Goal: Navigation & Orientation: Find specific page/section

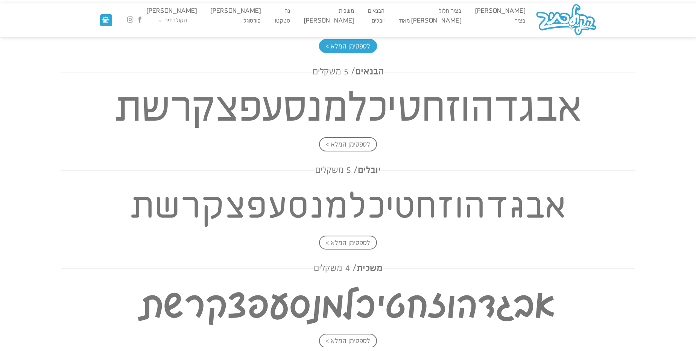
scroll to position [828, 0]
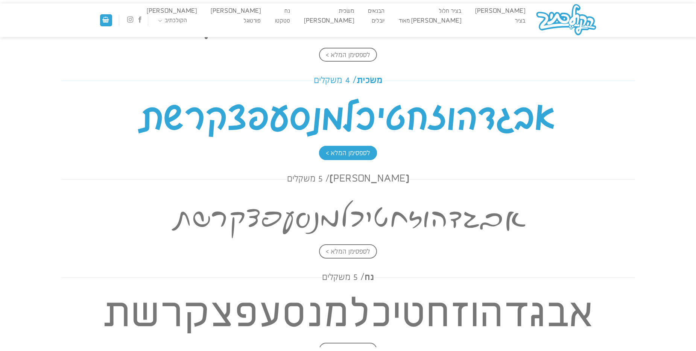
click at [362, 150] on span "לספסימן המלא >" at bounding box center [348, 153] width 58 height 14
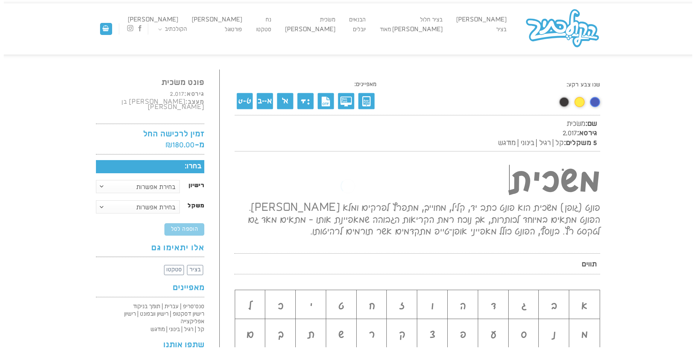
scroll to position [0, 0]
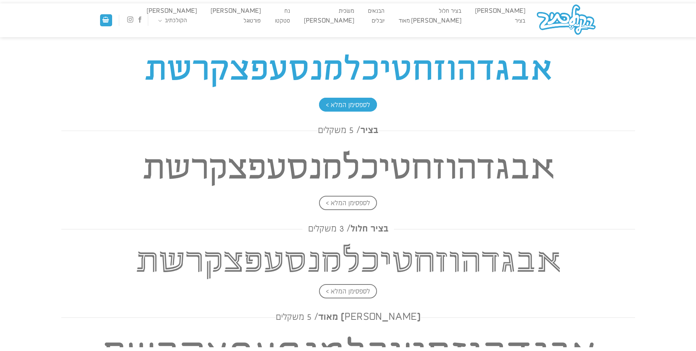
scroll to position [301, 0]
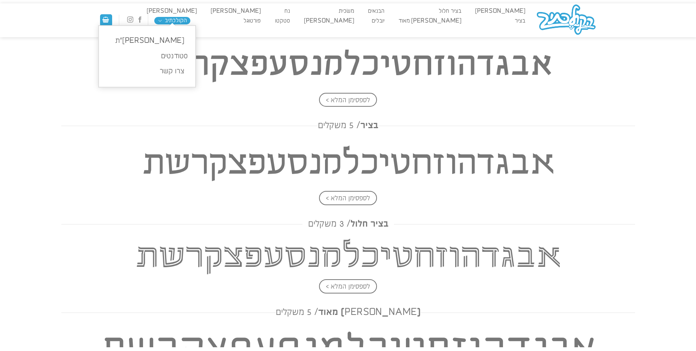
click at [165, 18] on link "הקולכתיב" at bounding box center [172, 21] width 36 height 8
